Goal: Book appointment/travel/reservation

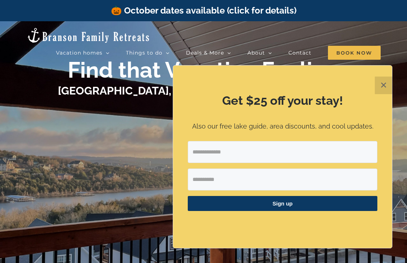
click at [385, 86] on button "✕" at bounding box center [384, 85] width 18 height 18
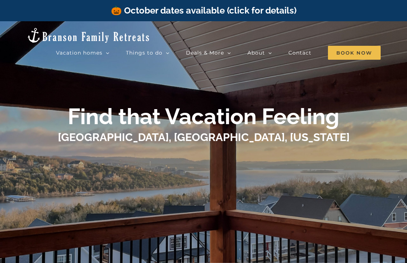
click at [250, 132] on h1 "Table Rock Lake, Branson, Missouri" at bounding box center [204, 136] width 292 height 15
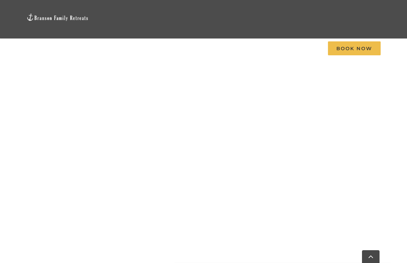
scroll to position [443, 0]
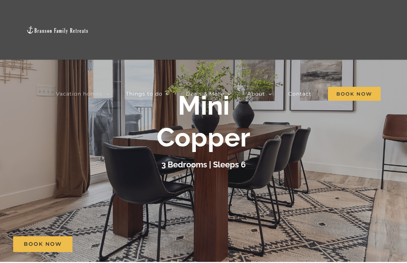
scroll to position [22, 0]
